Goal: Task Accomplishment & Management: Use online tool/utility

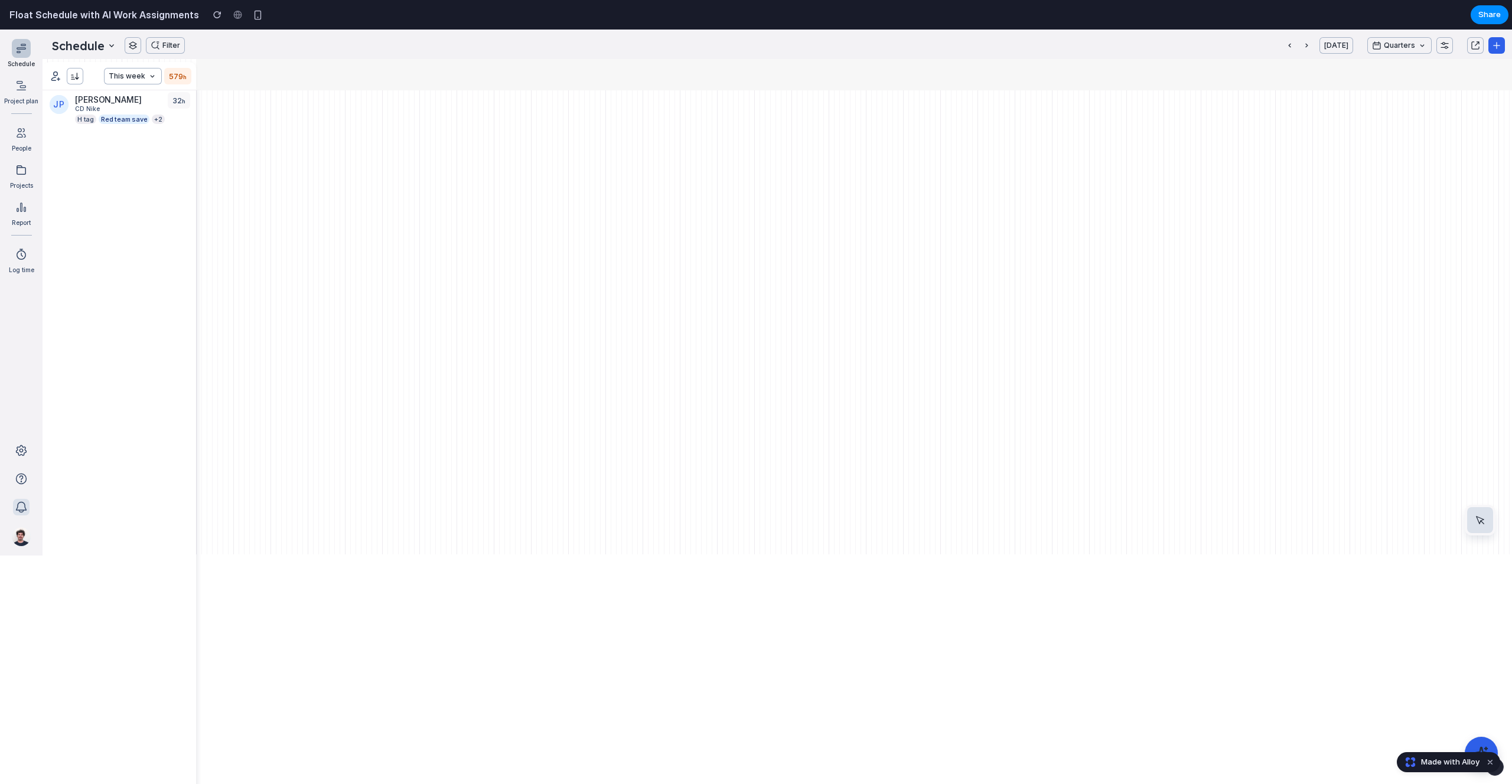
click at [21, 505] on button "button" at bounding box center [20, 507] width 17 height 17
click at [21, 469] on div at bounding box center [21, 464] width 12 height 12
click at [23, 449] on button "button" at bounding box center [20, 450] width 17 height 17
click at [1492, 763] on button "Dismiss watermark" at bounding box center [1490, 762] width 15 height 15
click at [1478, 752] on icon at bounding box center [1481, 753] width 13 height 13
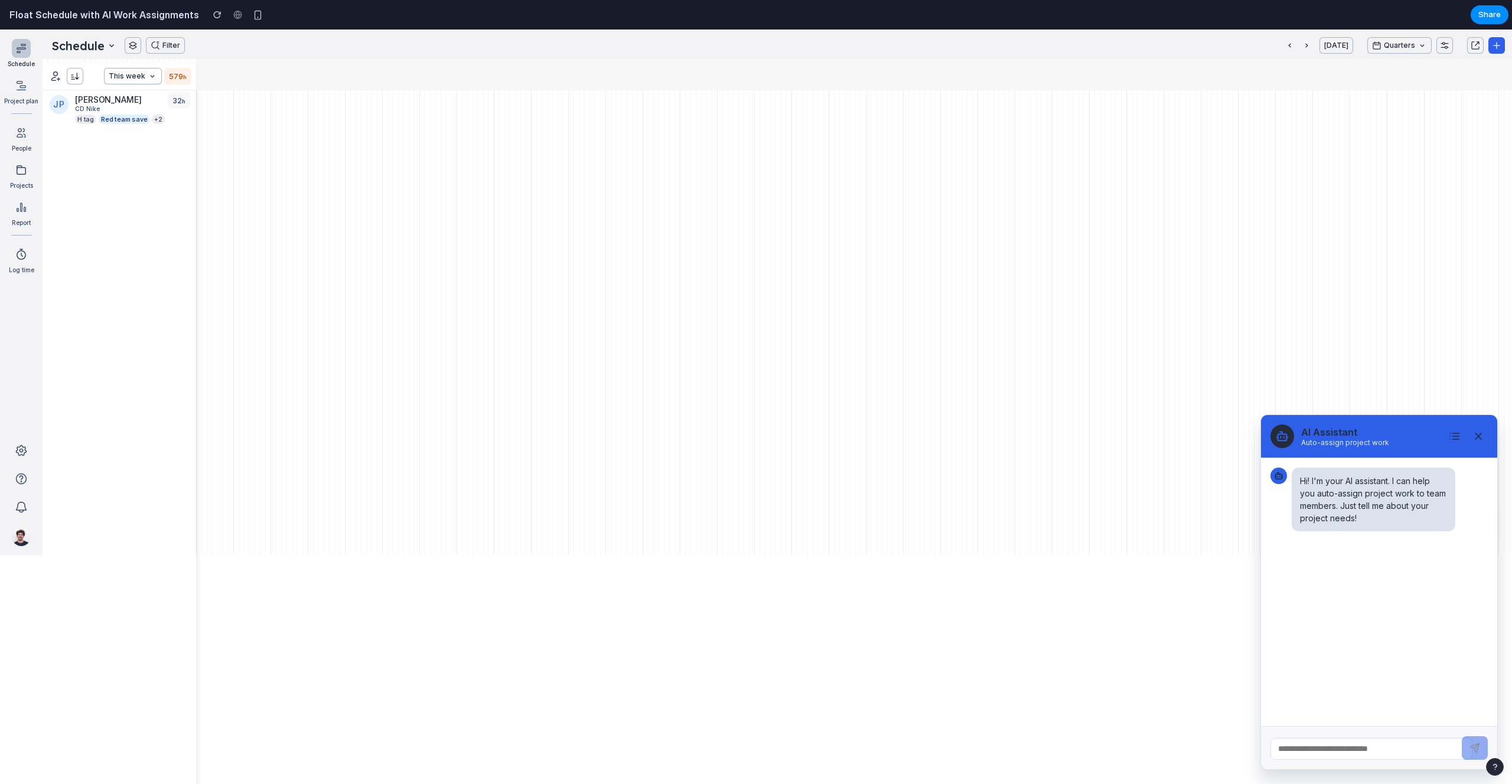
click at [1326, 752] on input "text" at bounding box center [1371, 749] width 202 height 21
click at [1497, 768] on div "button" at bounding box center [1495, 767] width 9 height 9
click at [1497, 769] on div "button" at bounding box center [1495, 767] width 10 height 15
click at [1347, 754] on input "text" at bounding box center [1371, 749] width 202 height 21
type input "**********"
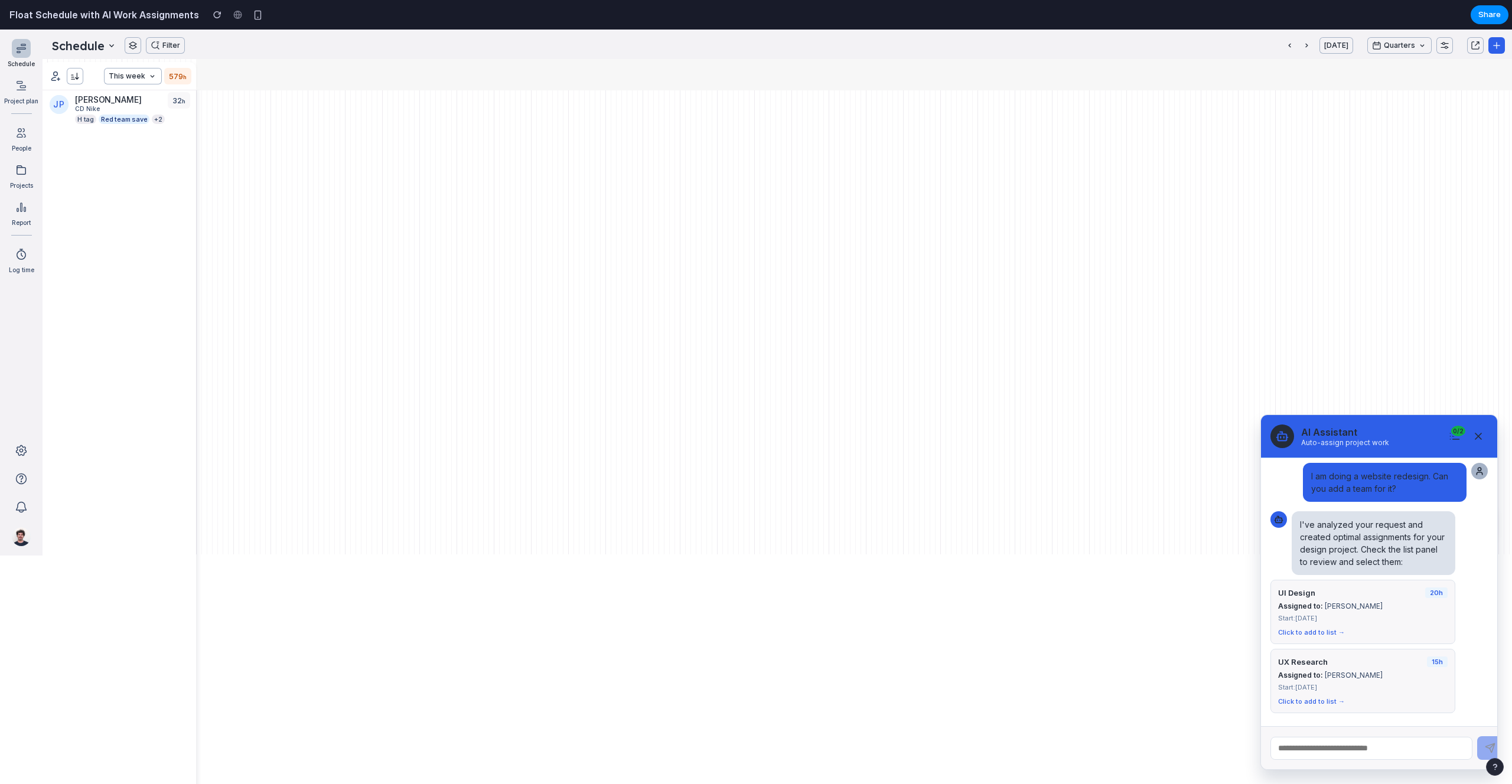
scroll to position [80, 0]
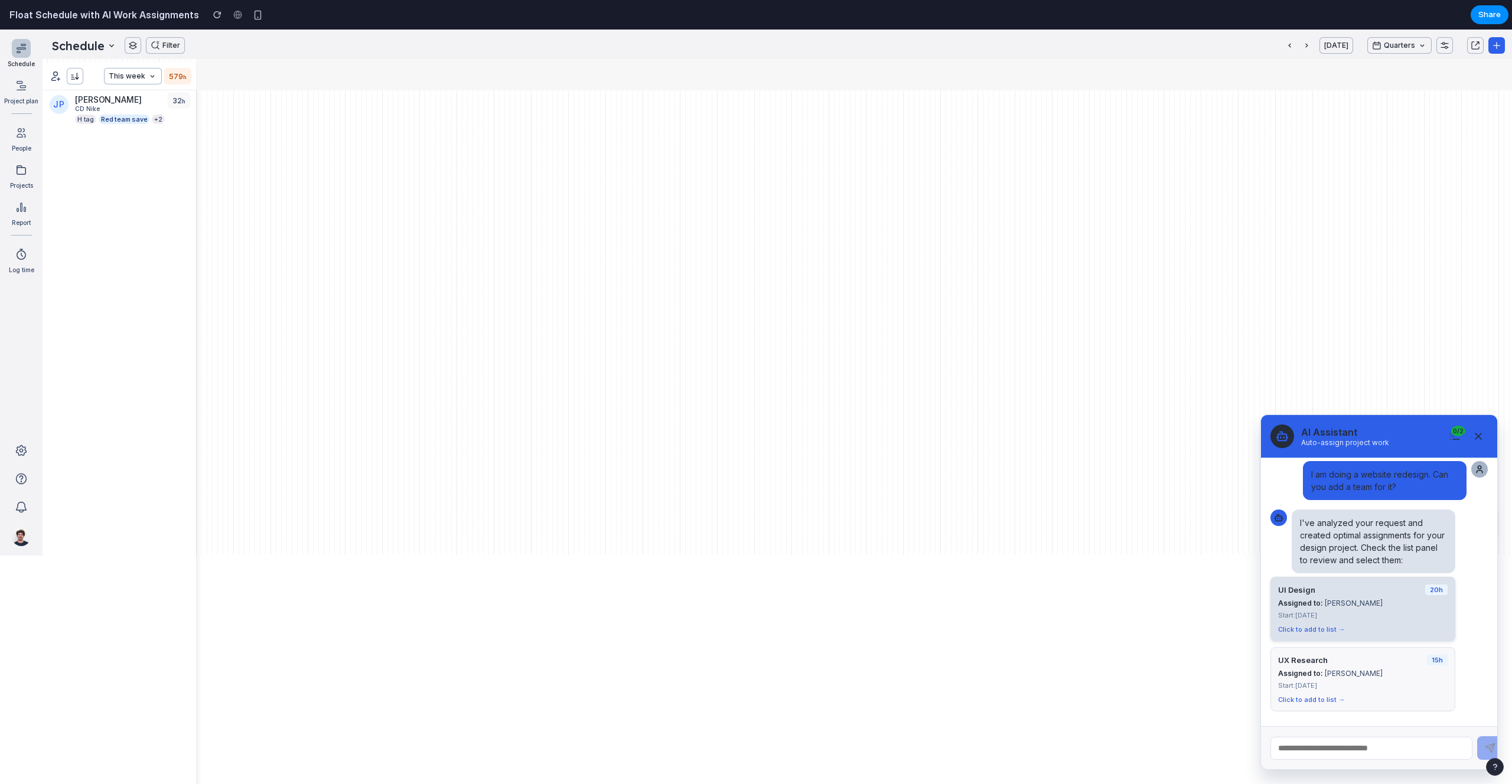
click at [1327, 629] on div "Click to add to list →" at bounding box center [1362, 630] width 169 height 9
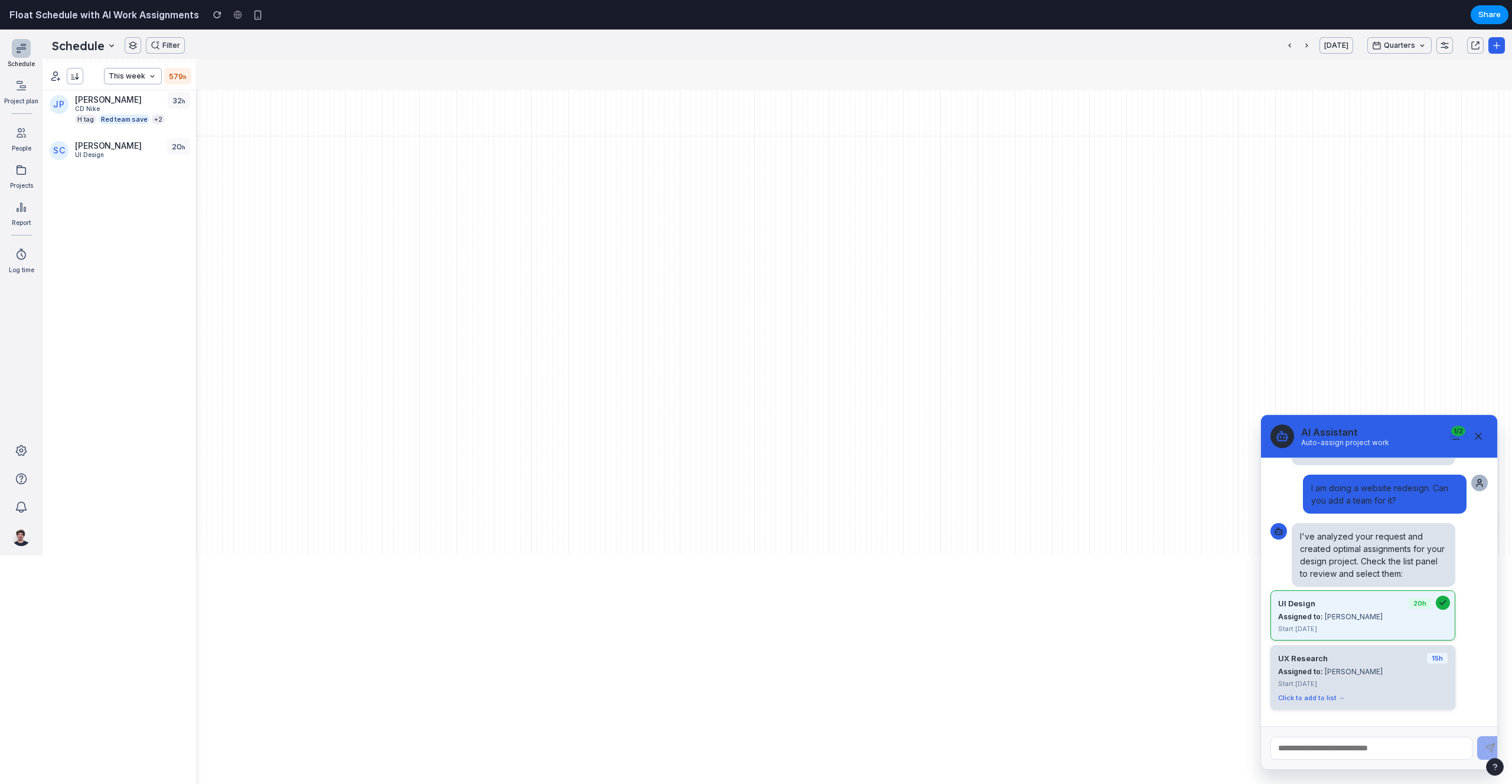
click at [1330, 694] on div "Click to add to list →" at bounding box center [1362, 698] width 169 height 9
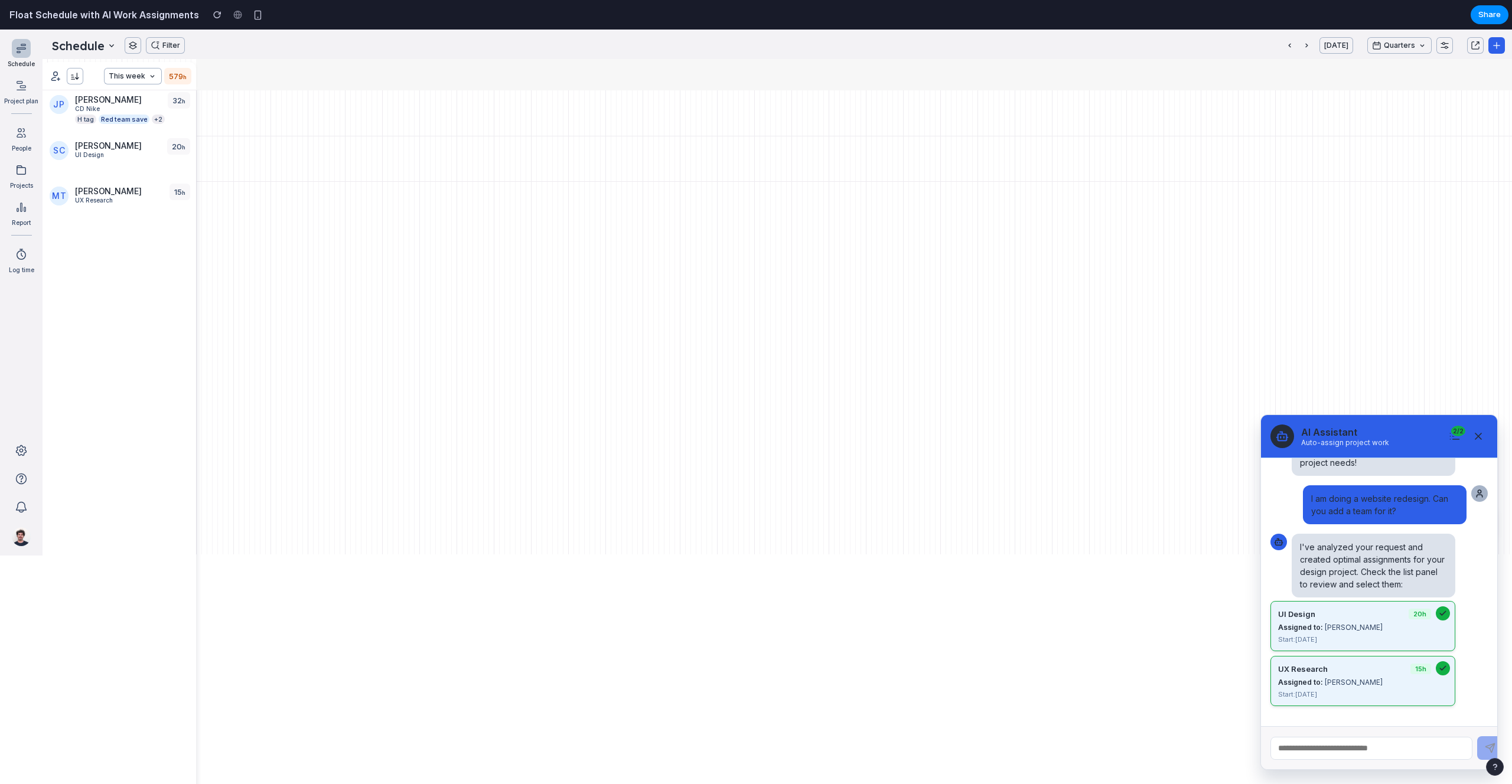
scroll to position [52, 0]
drag, startPoint x: 246, startPoint y: 164, endPoint x: 322, endPoint y: 165, distance: 76.0
drag, startPoint x: 290, startPoint y: 185, endPoint x: 324, endPoint y: 187, distance: 34.1
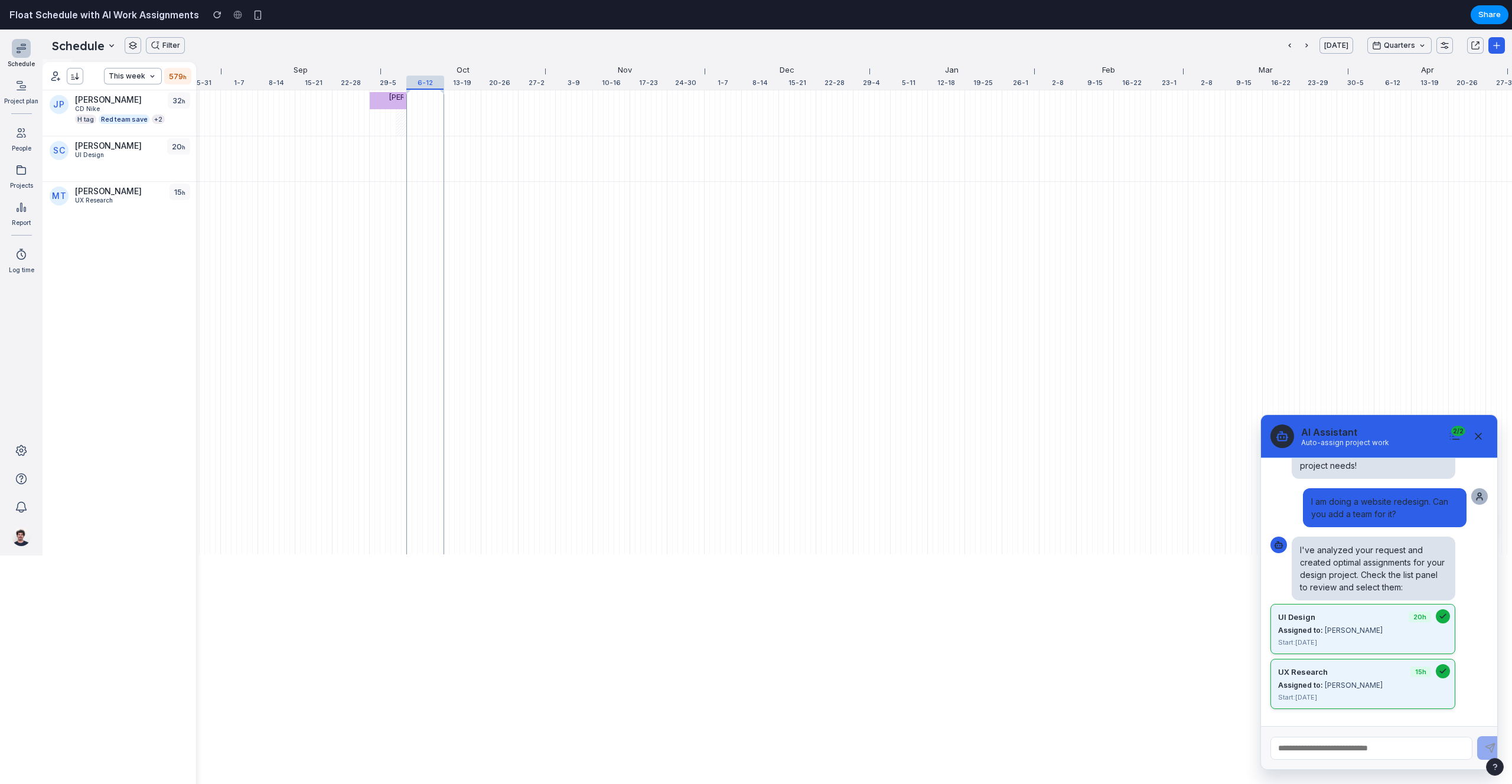
scroll to position [0, 1664]
drag, startPoint x: 430, startPoint y: 82, endPoint x: 490, endPoint y: 81, distance: 60.0
click at [490, 81] on div "Sep Oct Nov Dec Jan Feb Mar Apr May Jun [DATE] Aug Sep Oct Nov Dec Jan Feb Mar …" at bounding box center [393, 75] width 3721 height 31
drag, startPoint x: 422, startPoint y: 82, endPoint x: 405, endPoint y: 83, distance: 17.0
click at [405, 83] on div at bounding box center [412, 83] width 38 height 15
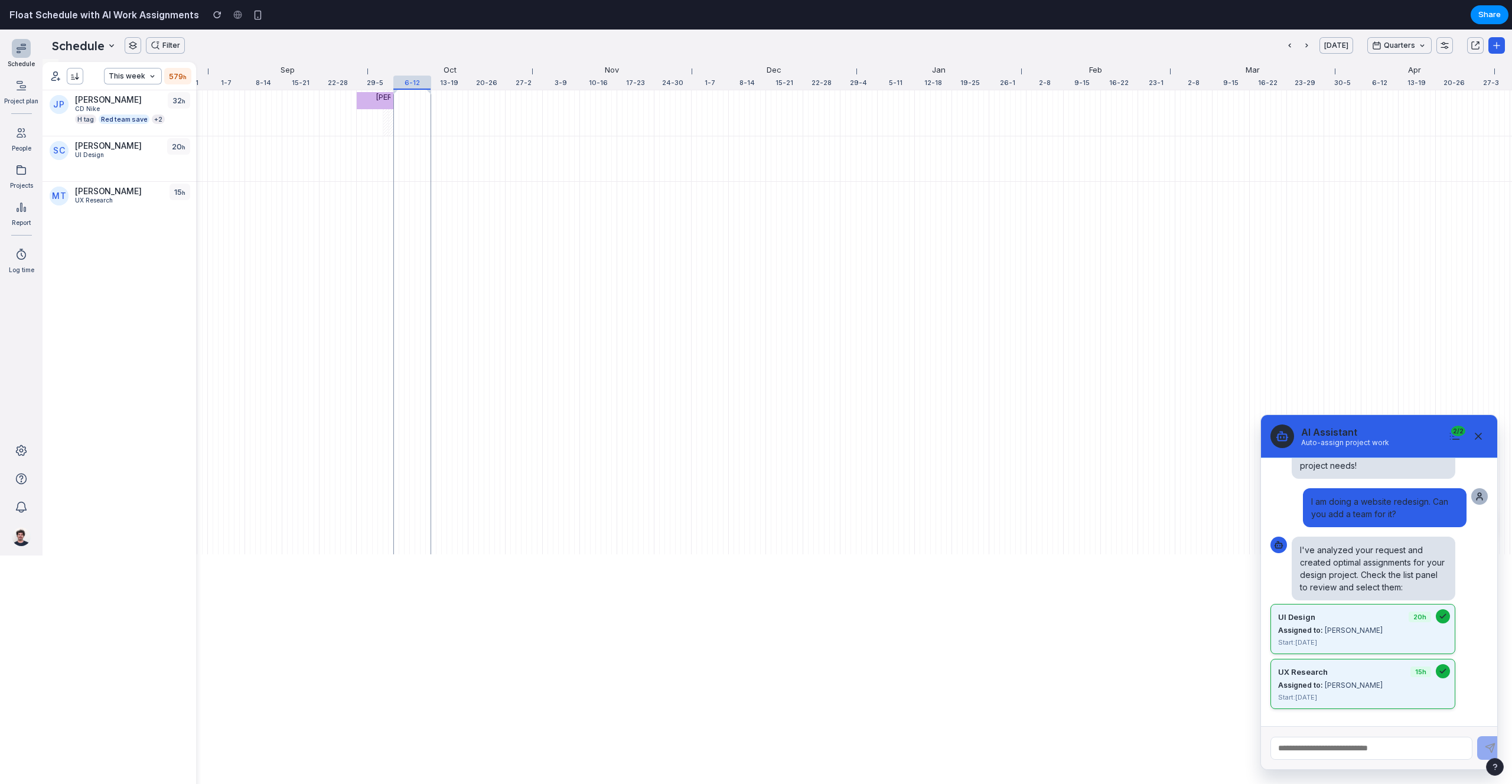
click at [380, 100] on div "[PERSON_NAME]" at bounding box center [383, 97] width 15 height 10
drag, startPoint x: 392, startPoint y: 109, endPoint x: 386, endPoint y: 119, distance: 11.7
click at [386, 119] on div "[PERSON_NAME]" at bounding box center [375, 113] width 37 height 46
drag, startPoint x: 383, startPoint y: 108, endPoint x: 371, endPoint y: 102, distance: 13.4
click at [377, 132] on div "[PERSON_NAME]" at bounding box center [375, 113] width 37 height 46
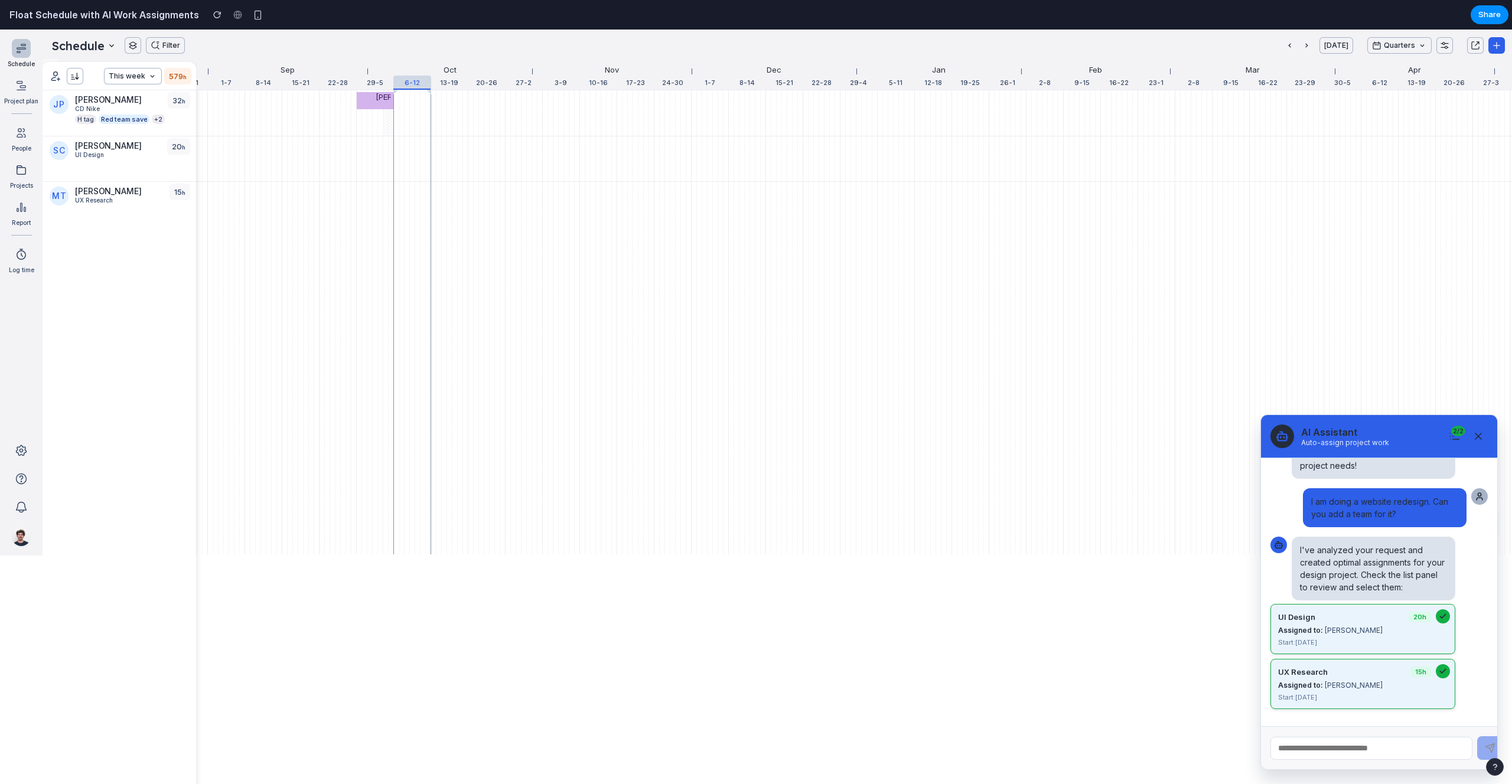
click at [371, 100] on div at bounding box center [367, 100] width 16 height 16
click at [146, 44] on button "Filter" at bounding box center [165, 45] width 39 height 17
click at [161, 43] on button "Filter" at bounding box center [165, 45] width 39 height 17
click at [138, 45] on button "button" at bounding box center [132, 45] width 17 height 17
click at [21, 86] on icon at bounding box center [21, 85] width 15 height 15
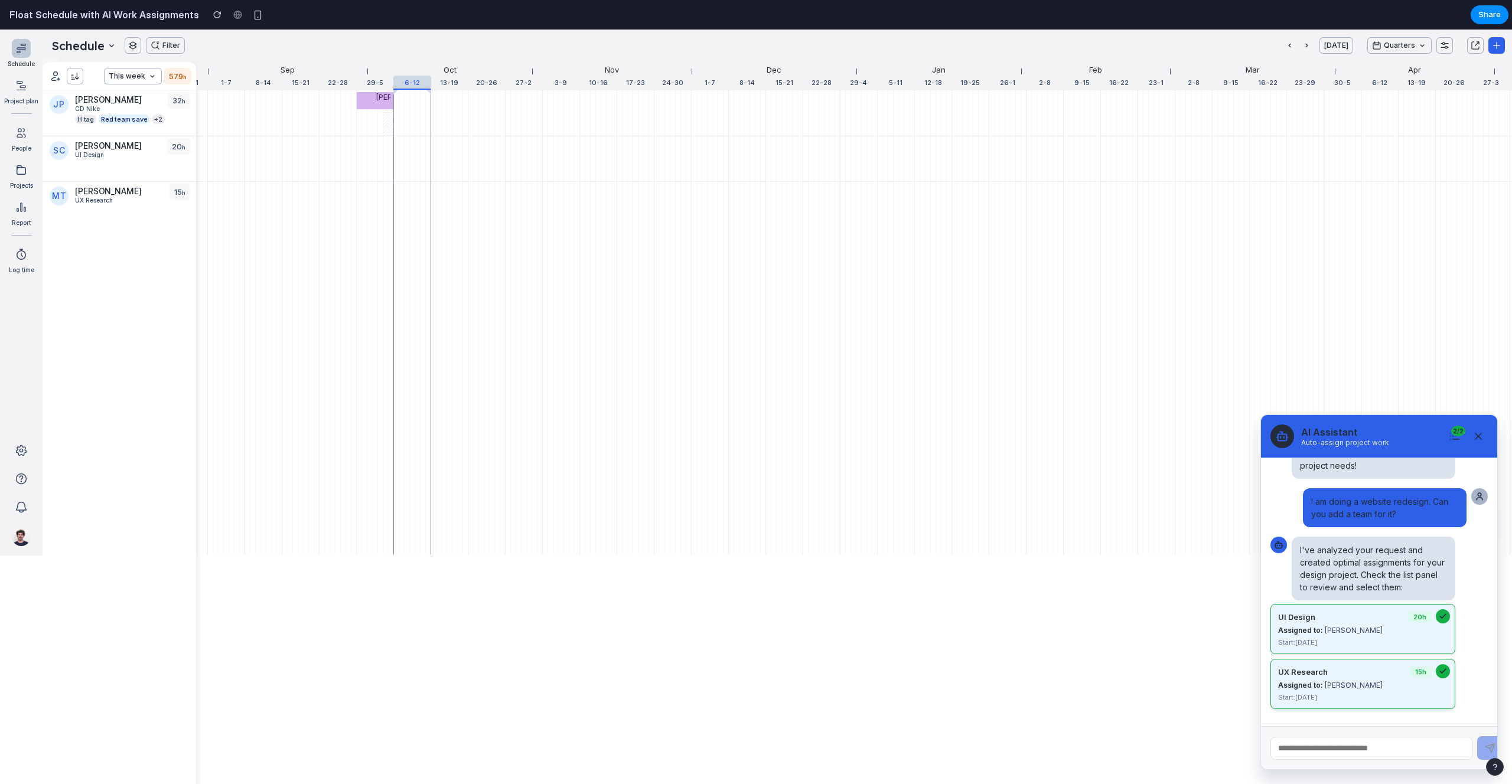
click at [106, 195] on div "[PERSON_NAME]" at bounding box center [108, 191] width 67 height 12
click at [1342, 747] on input "text" at bounding box center [1371, 749] width 202 height 23
click at [1459, 438] on icon at bounding box center [1455, 436] width 12 height 12
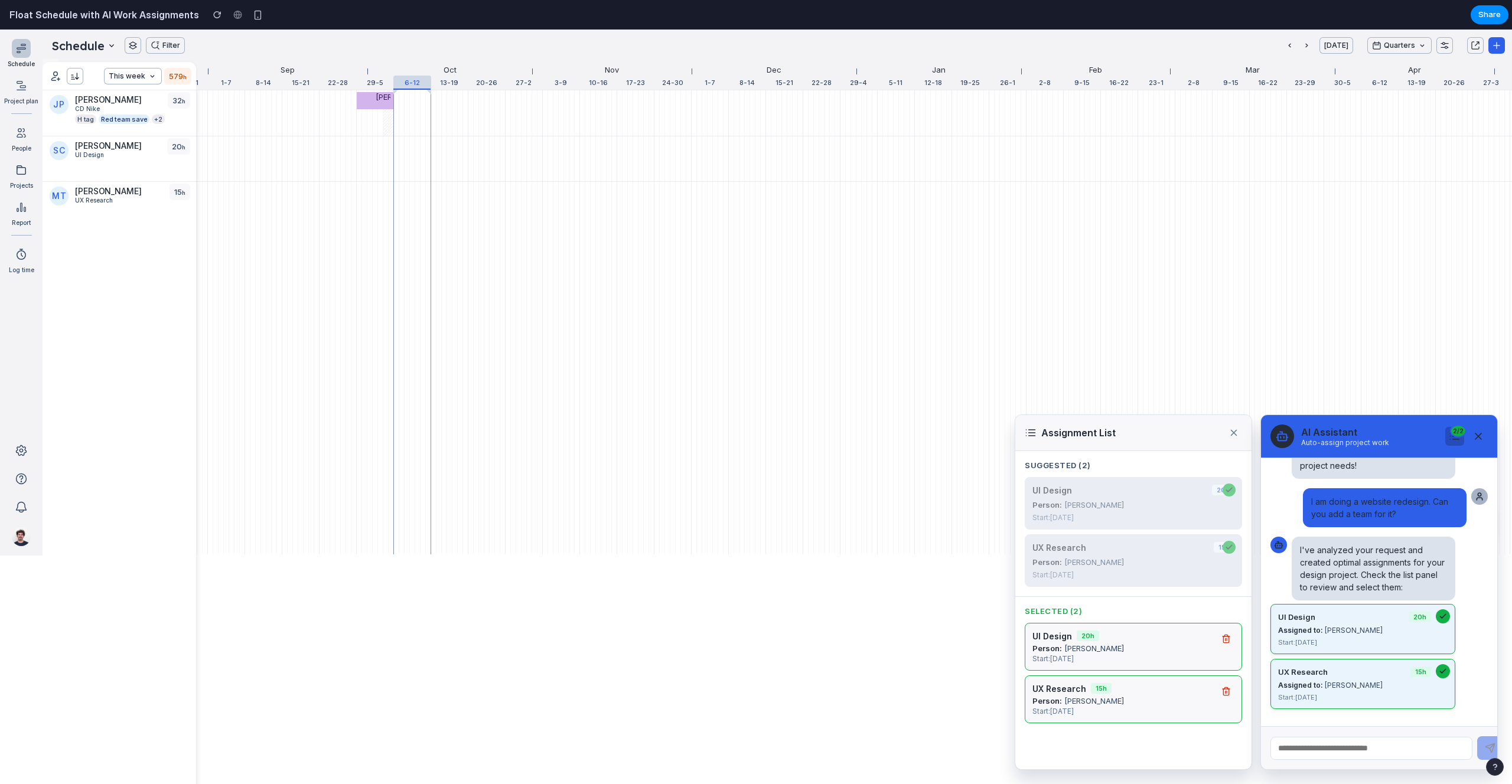
click at [1459, 434] on div "2 / 2" at bounding box center [1458, 430] width 17 height 13
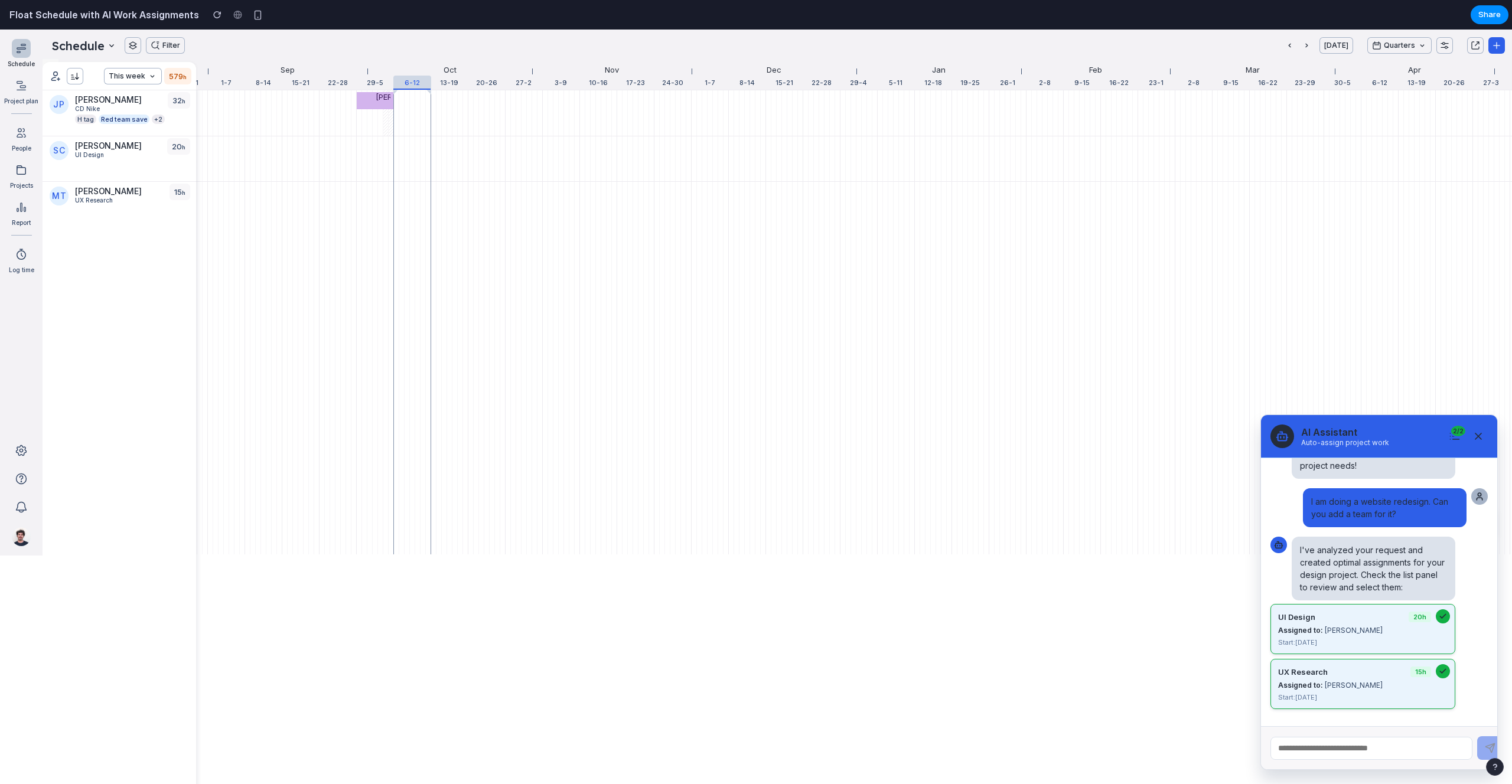
click at [1311, 742] on input "text" at bounding box center [1371, 749] width 202 height 23
click at [20, 89] on icon at bounding box center [21, 85] width 15 height 15
click at [1326, 743] on input "text" at bounding box center [1371, 749] width 202 height 23
type input "**********"
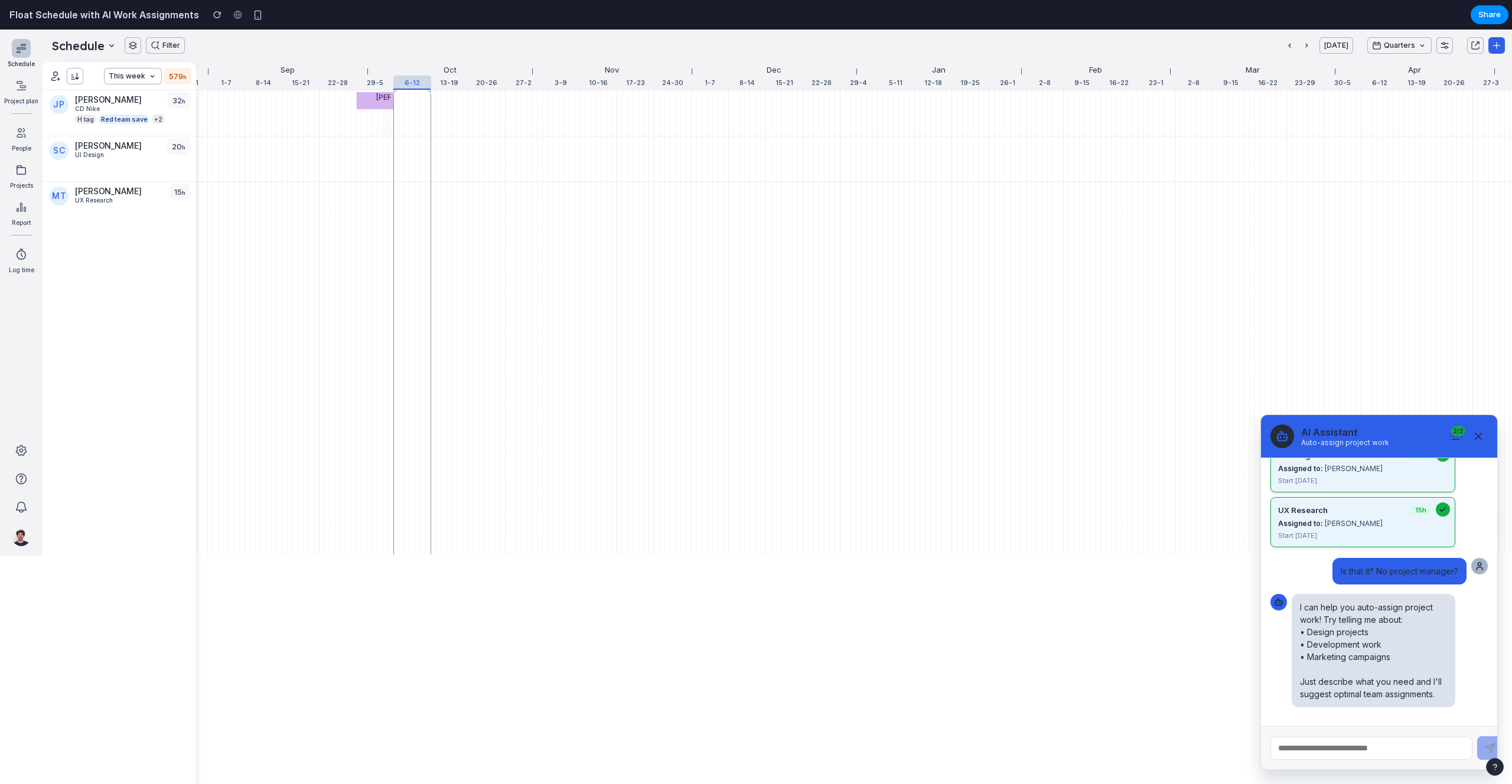
scroll to position [223, 0]
click at [1477, 434] on icon at bounding box center [1478, 436] width 6 height 6
